Goal: Transaction & Acquisition: Book appointment/travel/reservation

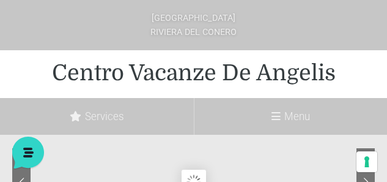
click at [306, 119] on label "Menu" at bounding box center [291, 116] width 194 height 37
click at [0, 0] on input "Menu" at bounding box center [0, 0] width 0 height 0
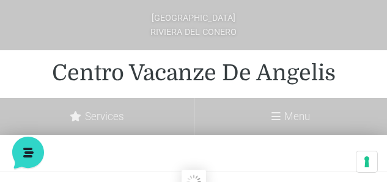
click at [275, 116] on icon at bounding box center [275, 116] width 9 height 10
click at [0, 0] on input "Menu" at bounding box center [0, 0] width 0 height 0
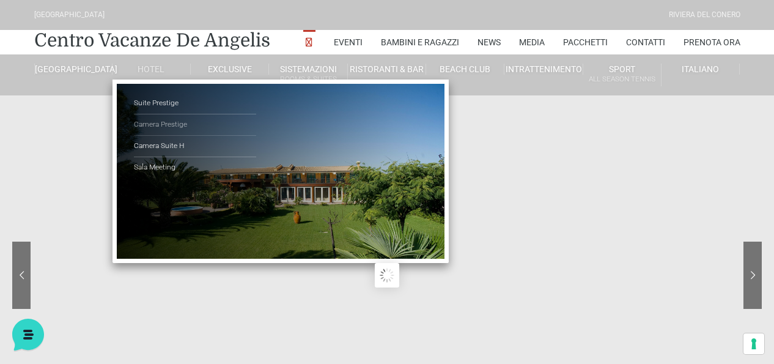
click at [171, 125] on link "Camera Prestige" at bounding box center [195, 124] width 122 height 21
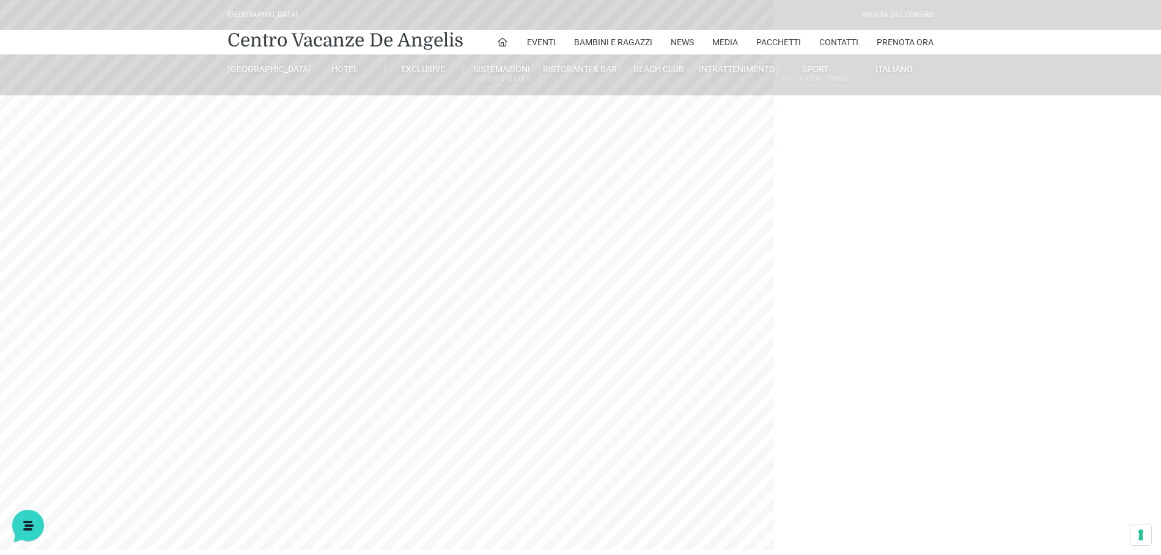
drag, startPoint x: 773, startPoint y: 0, endPoint x: 580, endPoint y: 320, distance: 374.1
click at [580, 320] on sr7-mask at bounding box center [580, 275] width 1161 height 550
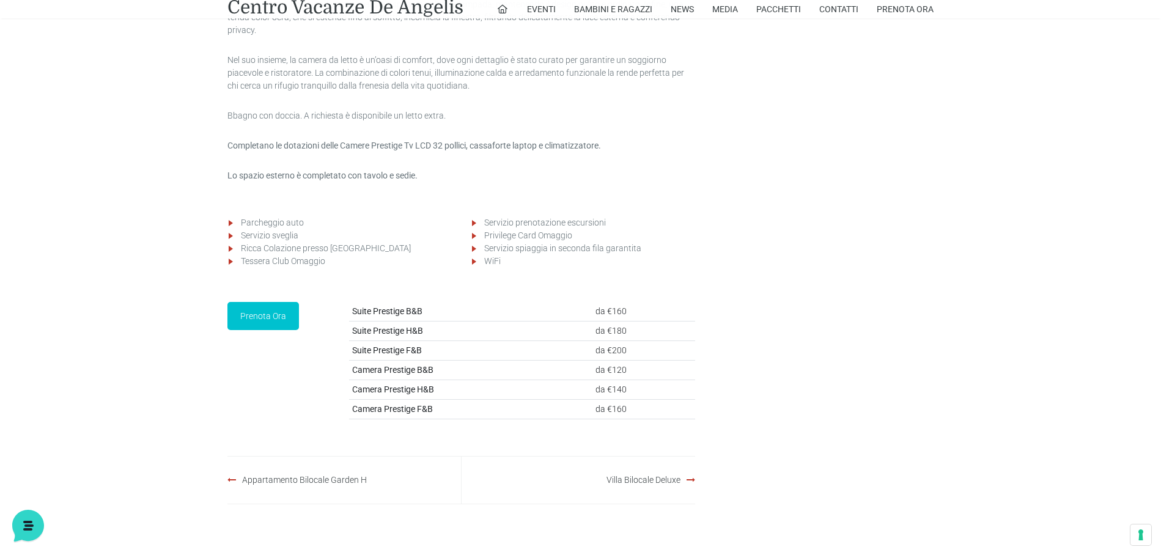
scroll to position [1651, 0]
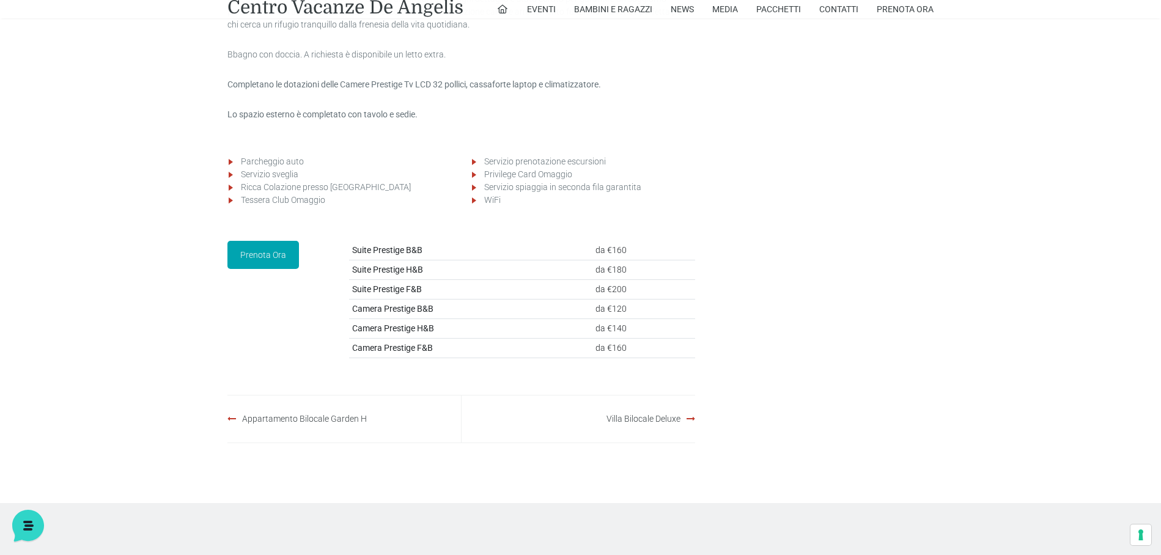
click at [249, 269] on link "Prenota Ora" at bounding box center [263, 255] width 72 height 28
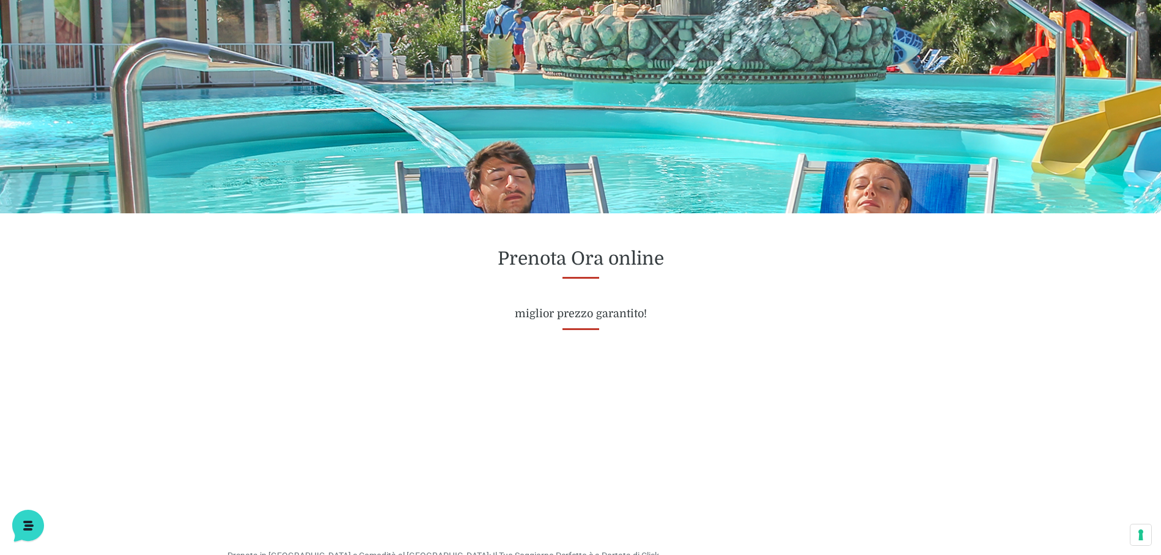
scroll to position [306, 0]
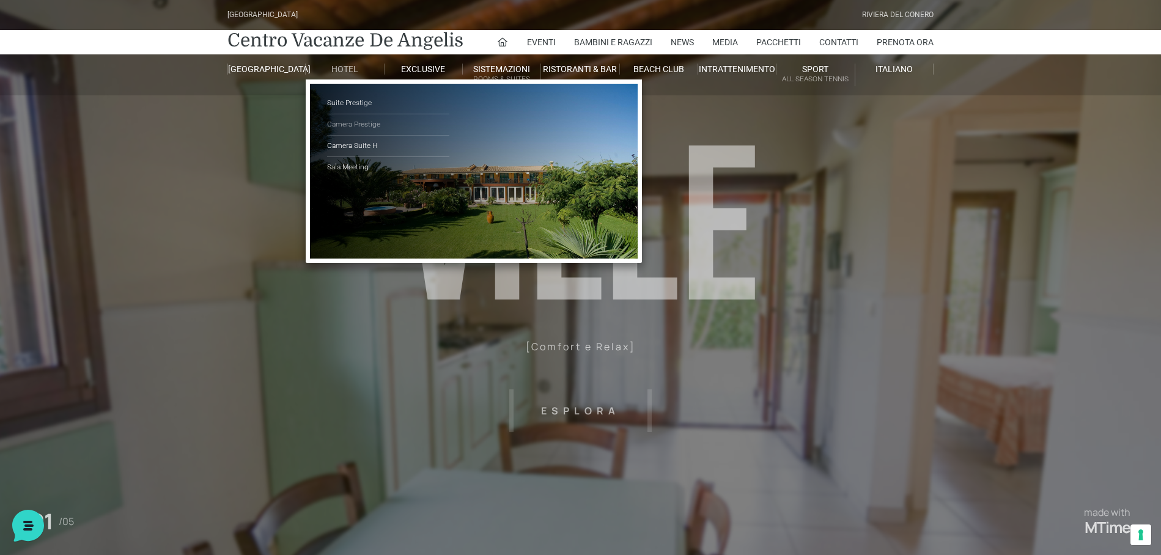
click at [364, 125] on link "Camera Prestige" at bounding box center [388, 124] width 122 height 21
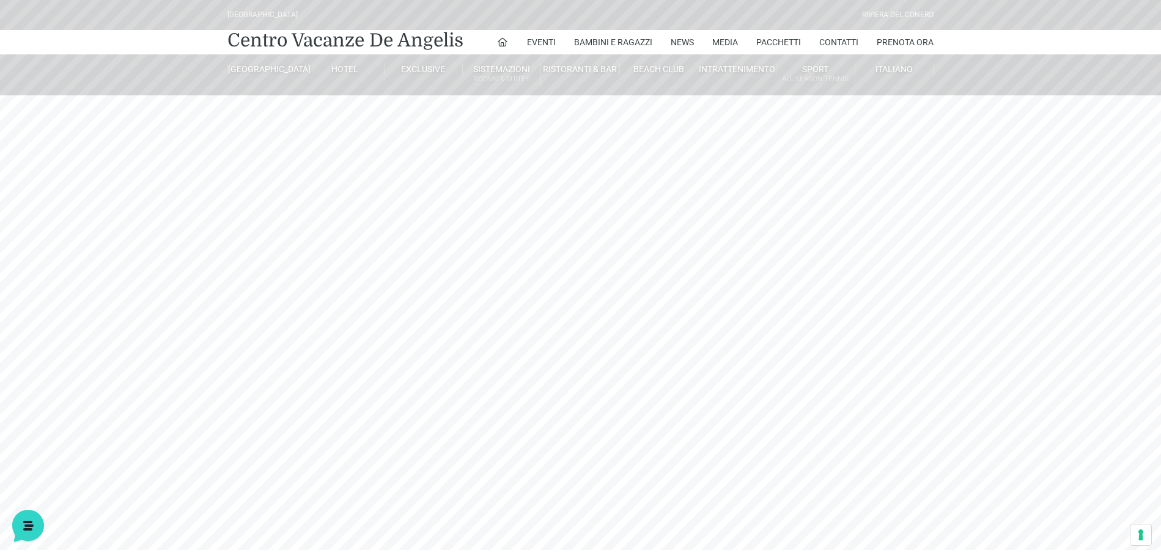
drag, startPoint x: 678, startPoint y: 0, endPoint x: 697, endPoint y: 510, distance: 510.2
click at [697, 510] on sr7-mask at bounding box center [580, 275] width 1161 height 550
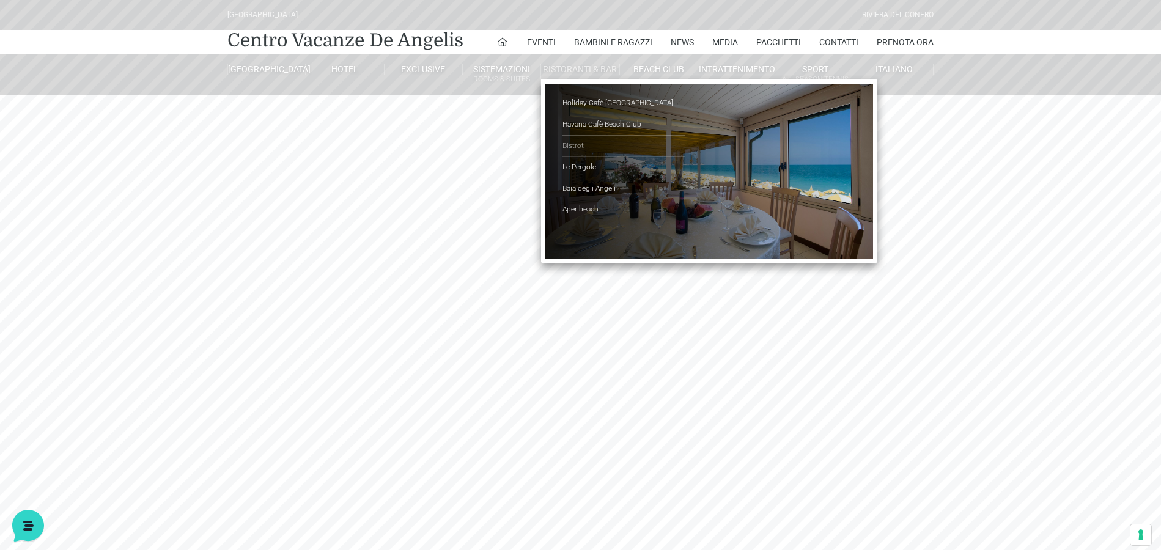
click at [574, 145] on link "Bistrot" at bounding box center [623, 146] width 122 height 21
click at [592, 105] on link "Holiday Cafè [GEOGRAPHIC_DATA]" at bounding box center [623, 103] width 122 height 21
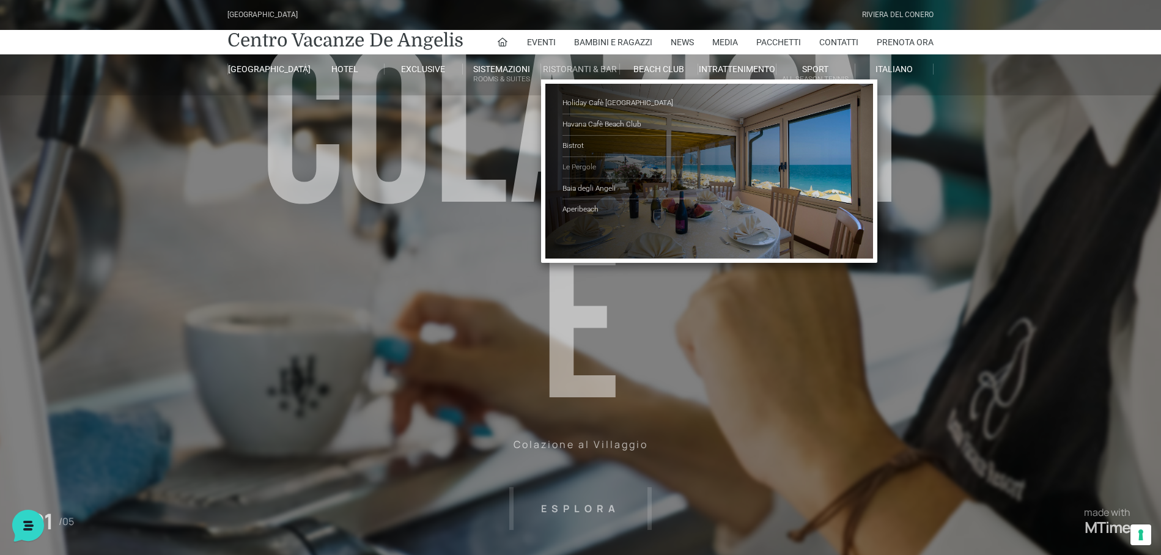
click at [595, 166] on link "Le Pergole" at bounding box center [623, 167] width 122 height 21
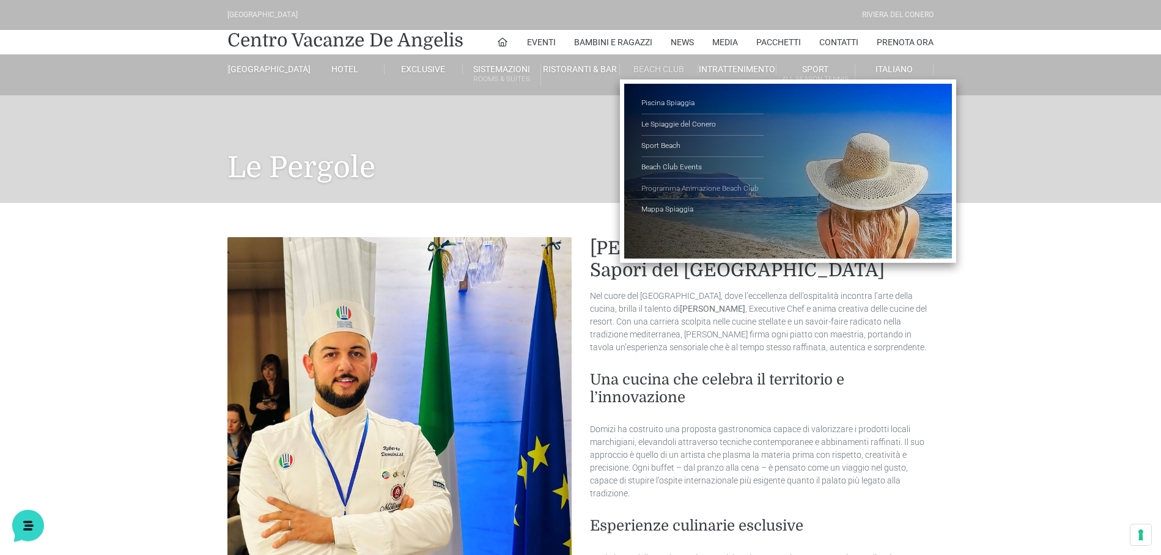
click at [699, 188] on link "Programma Animazione Beach Club" at bounding box center [702, 189] width 122 height 21
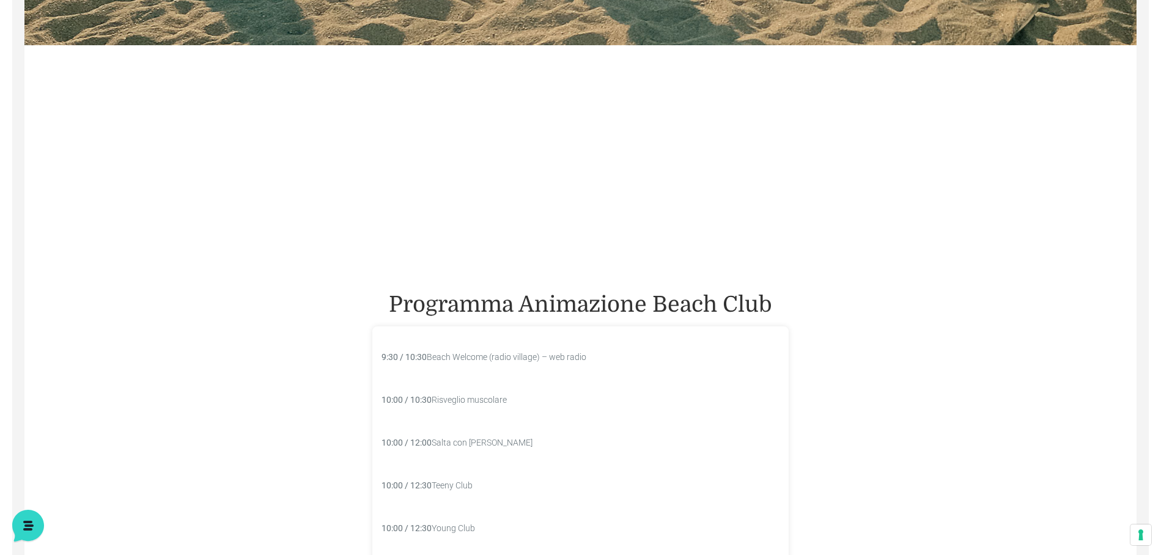
scroll to position [672, 0]
